Goal: Information Seeking & Learning: Learn about a topic

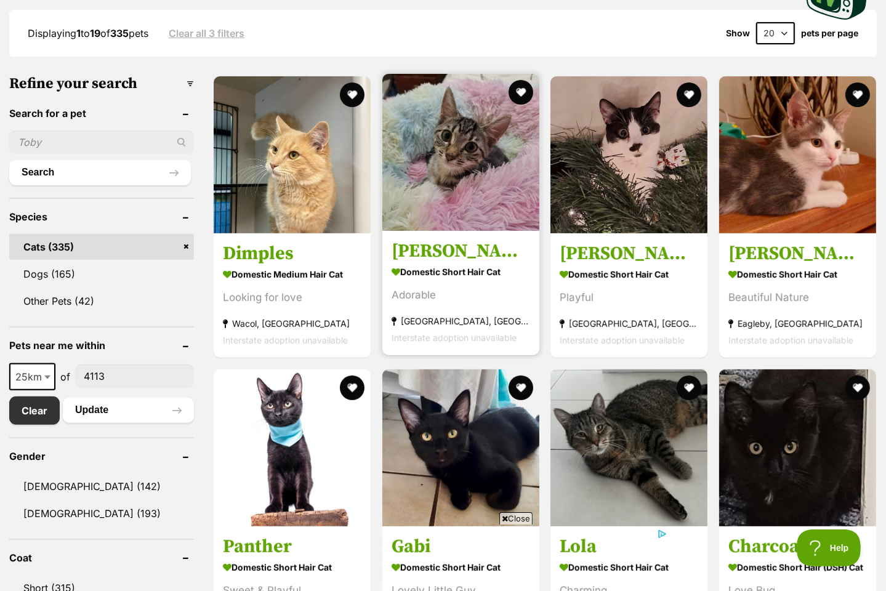
scroll to position [369, 0]
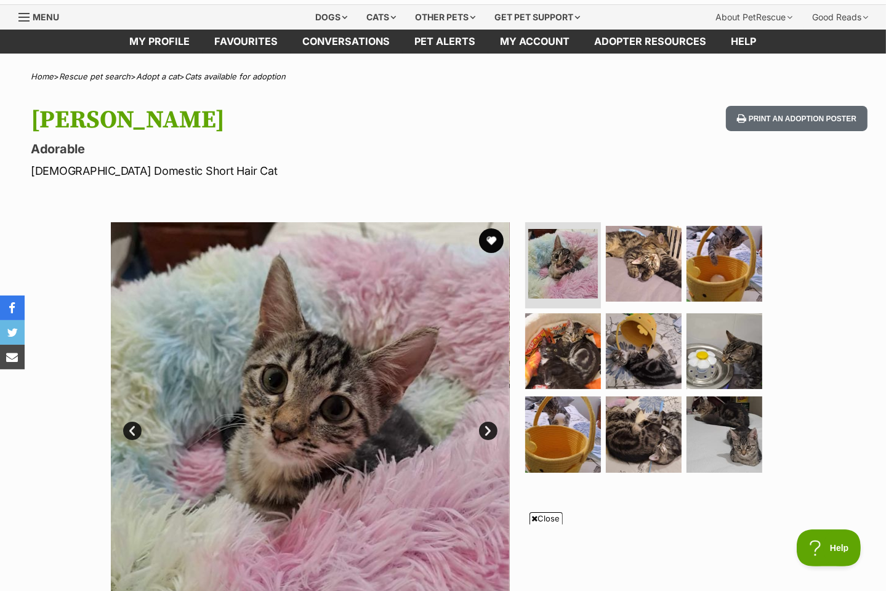
scroll to position [62, 0]
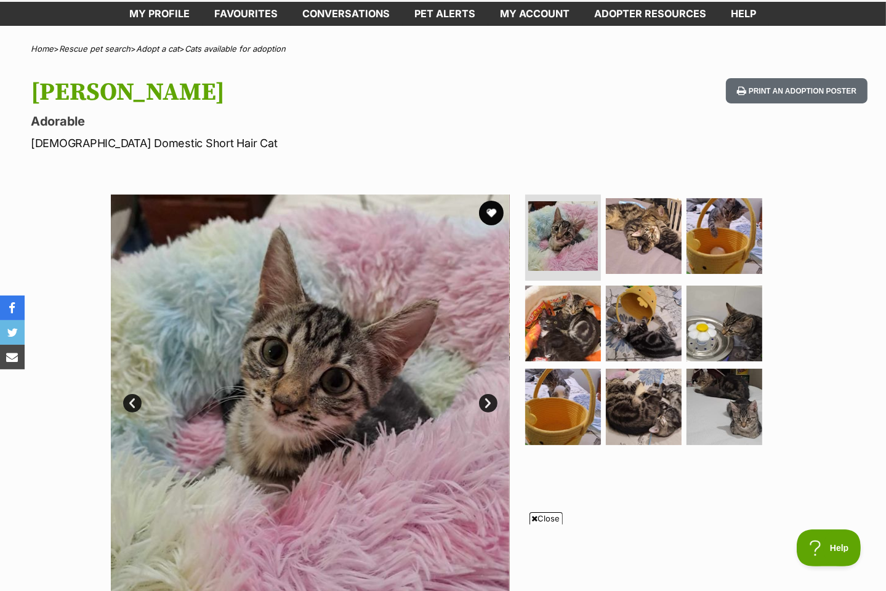
click at [483, 398] on link "Next" at bounding box center [488, 403] width 18 height 18
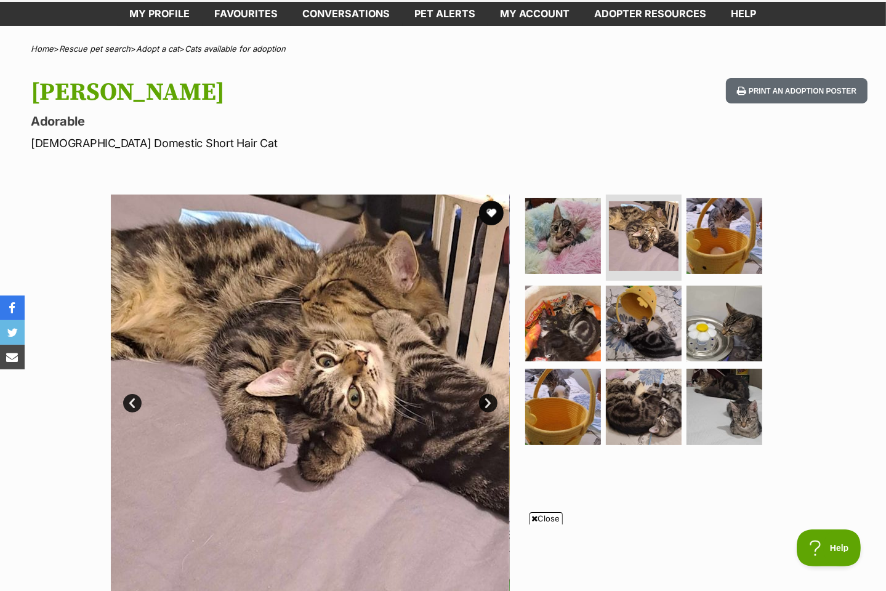
scroll to position [0, 0]
click at [482, 399] on link "Next" at bounding box center [488, 403] width 18 height 18
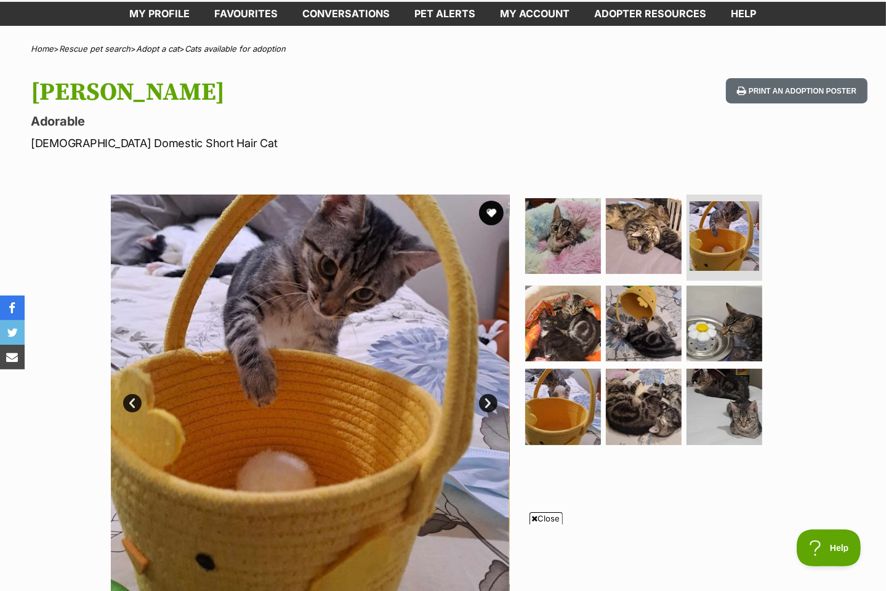
click at [140, 406] on link "Prev" at bounding box center [132, 403] width 18 height 18
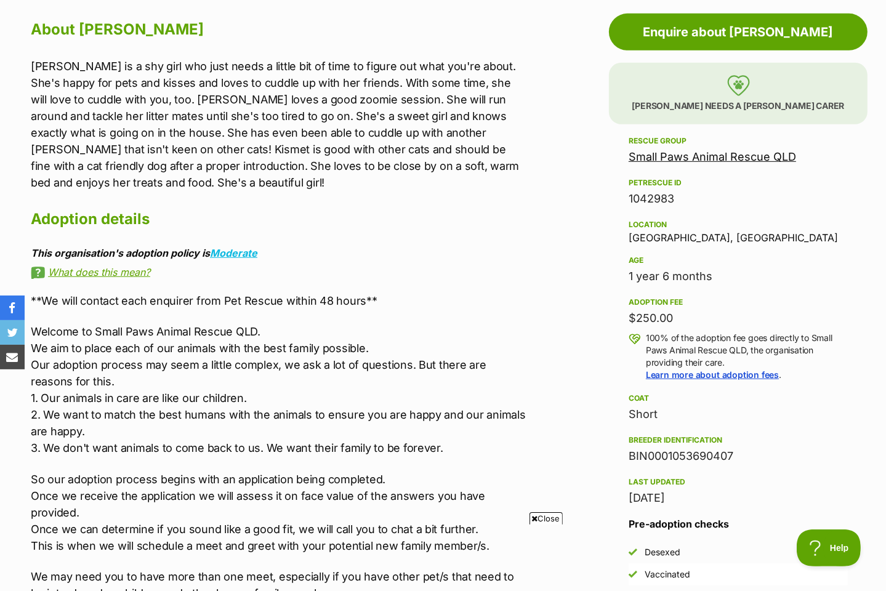
scroll to position [677, 0]
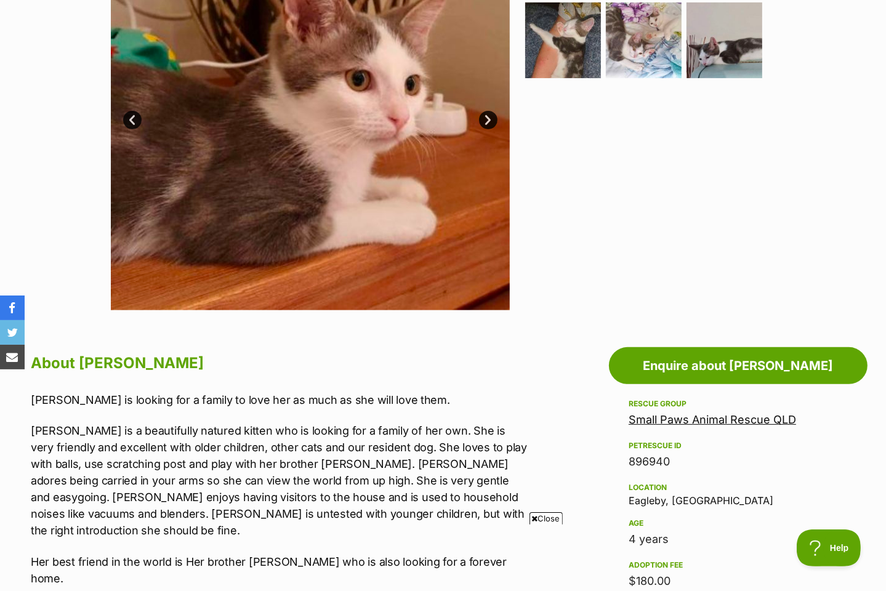
scroll to position [554, 0]
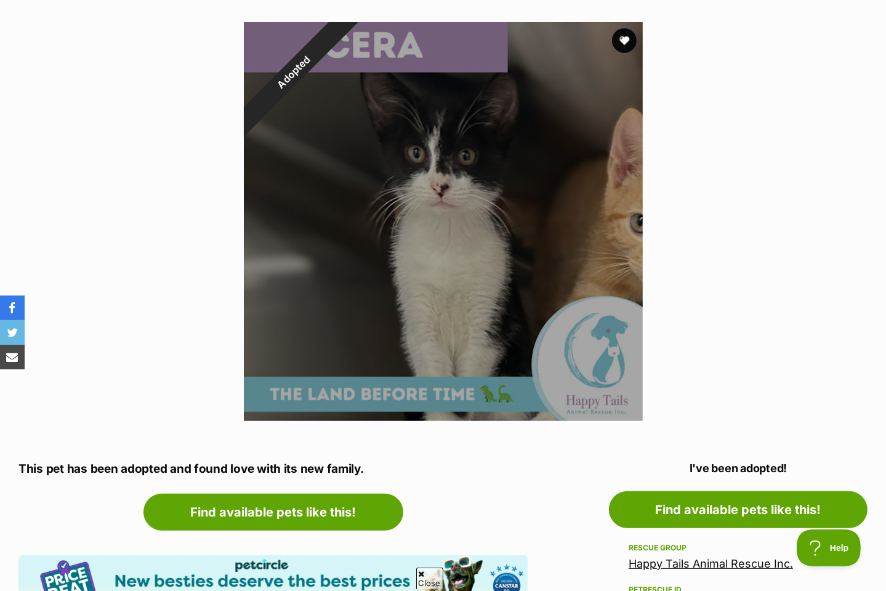
scroll to position [308, 0]
